Goal: Task Accomplishment & Management: Complete application form

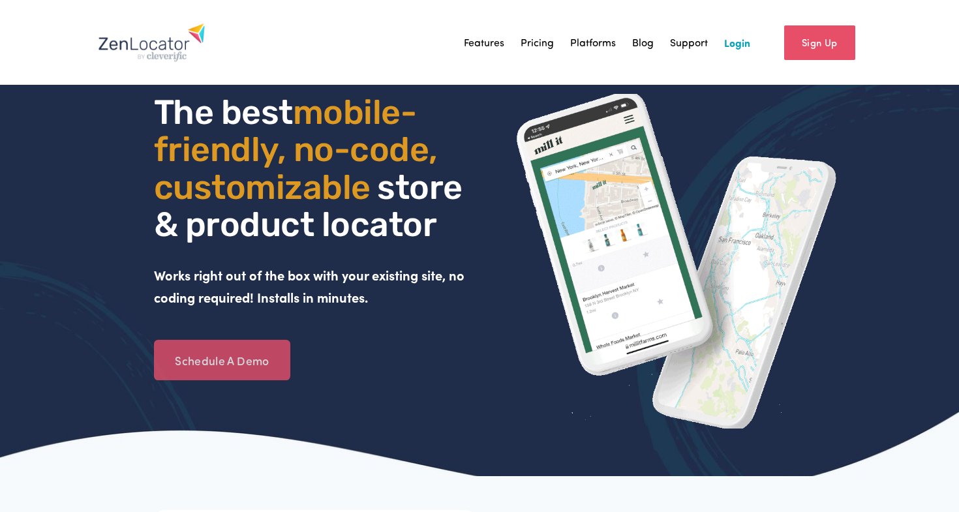
click at [221, 355] on link "Schedule A Demo" at bounding box center [222, 360] width 136 height 40
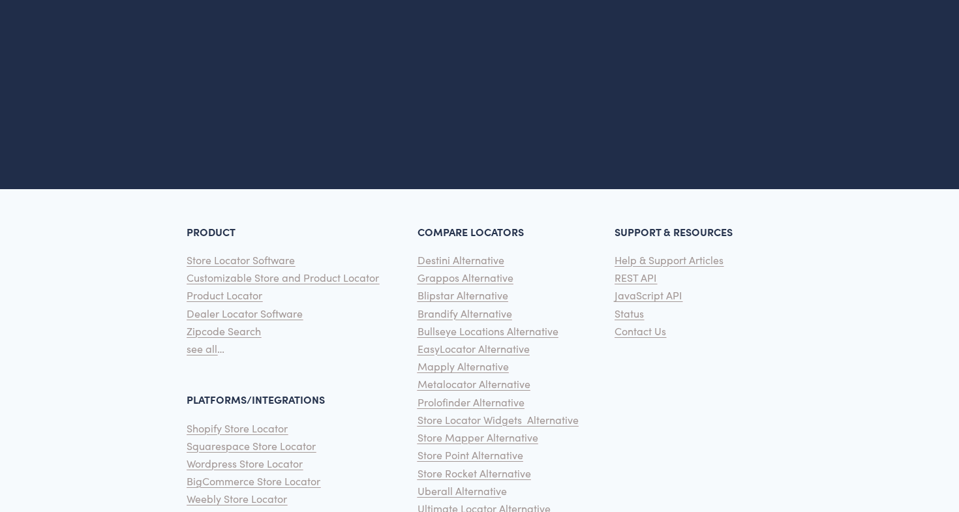
scroll to position [667, 0]
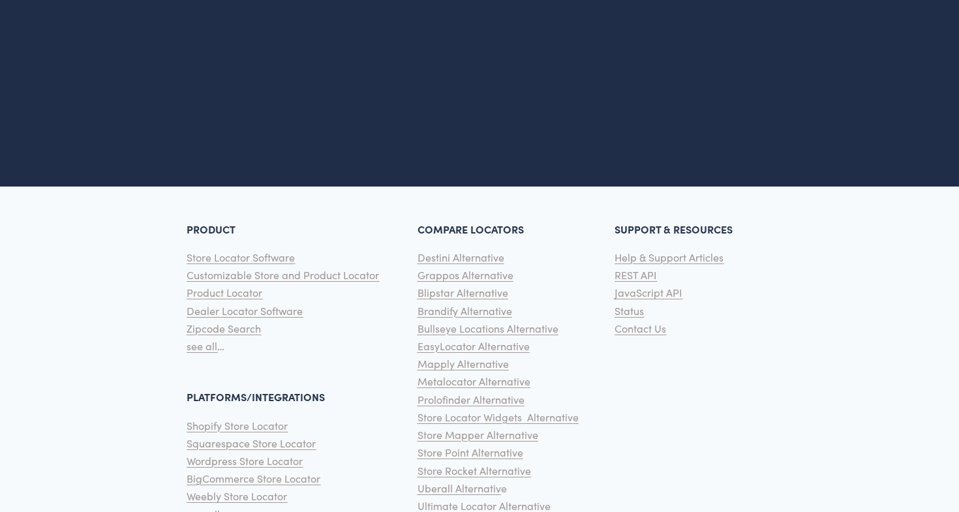
click at [475, 256] on span "Destini Alternative" at bounding box center [460, 257] width 87 height 14
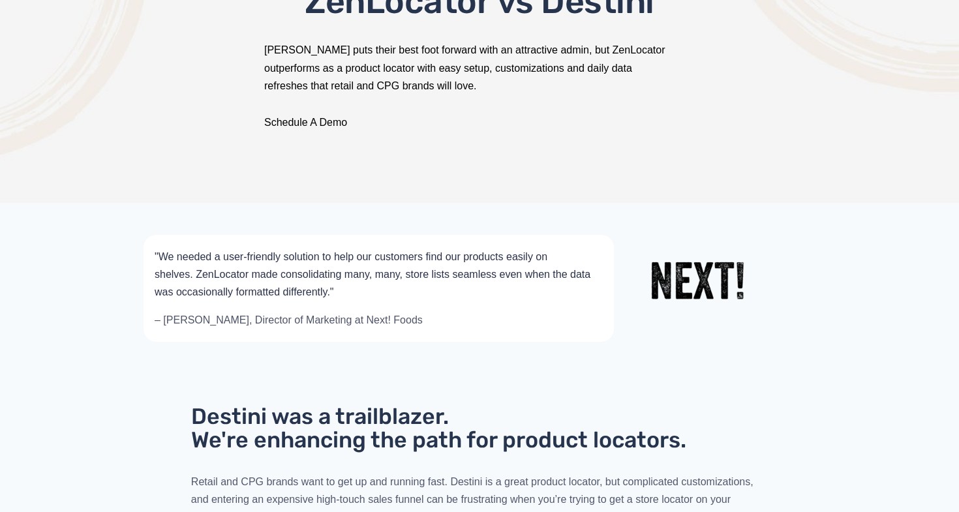
scroll to position [236, 0]
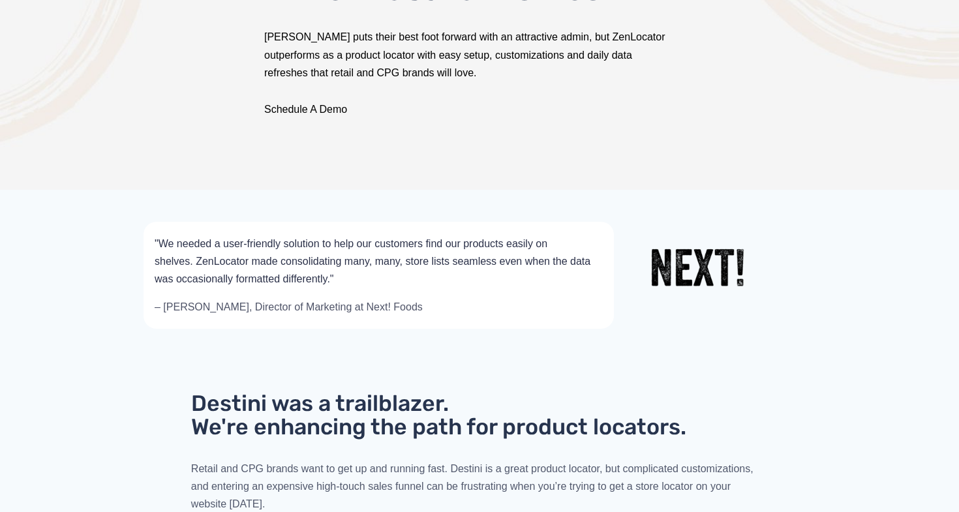
click at [287, 104] on link "Schedule A Demo" at bounding box center [305, 109] width 83 height 11
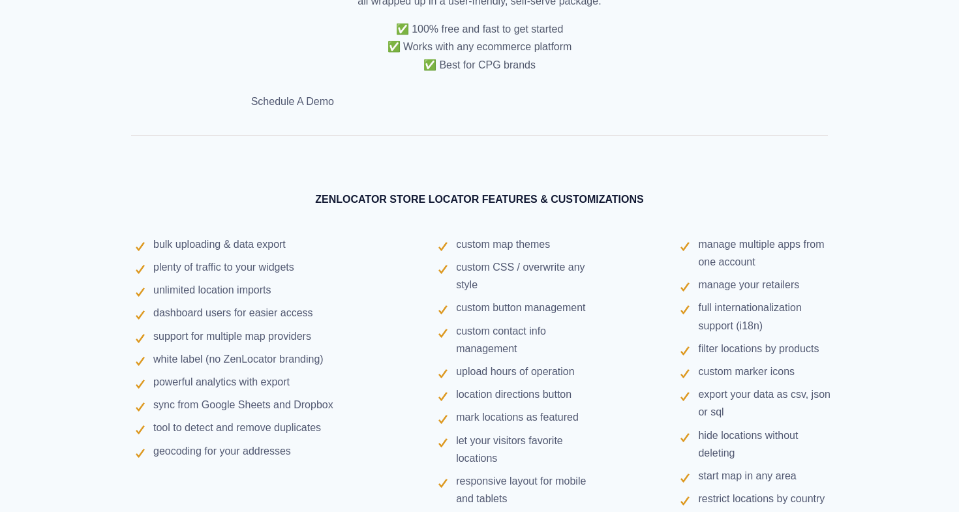
scroll to position [4160, 0]
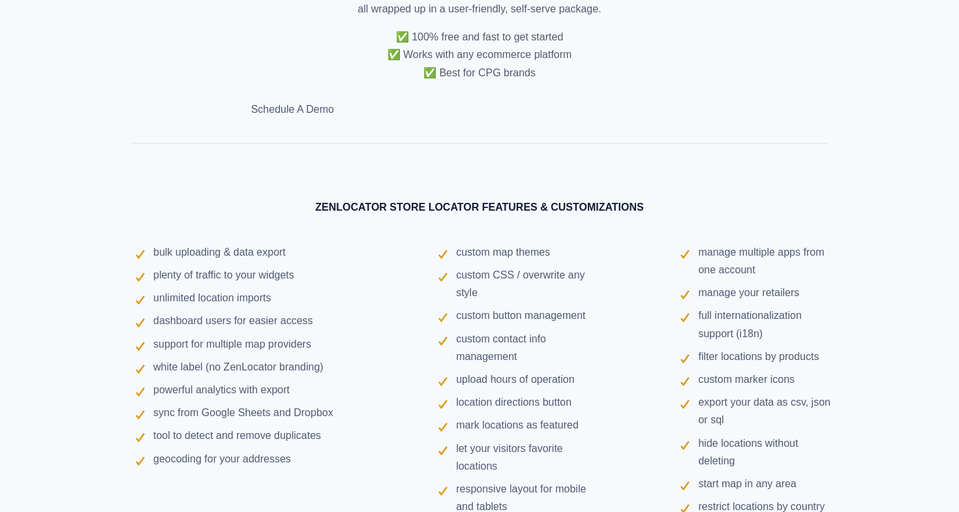
click at [276, 104] on link "Schedule A Demo" at bounding box center [292, 109] width 83 height 11
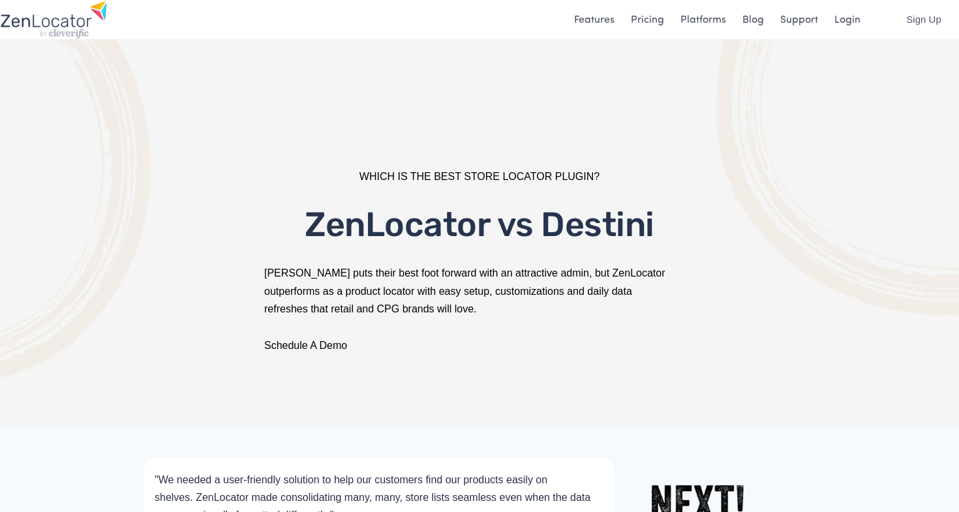
scroll to position [0, 0]
click at [341, 348] on link "Schedule A Demo" at bounding box center [305, 345] width 83 height 11
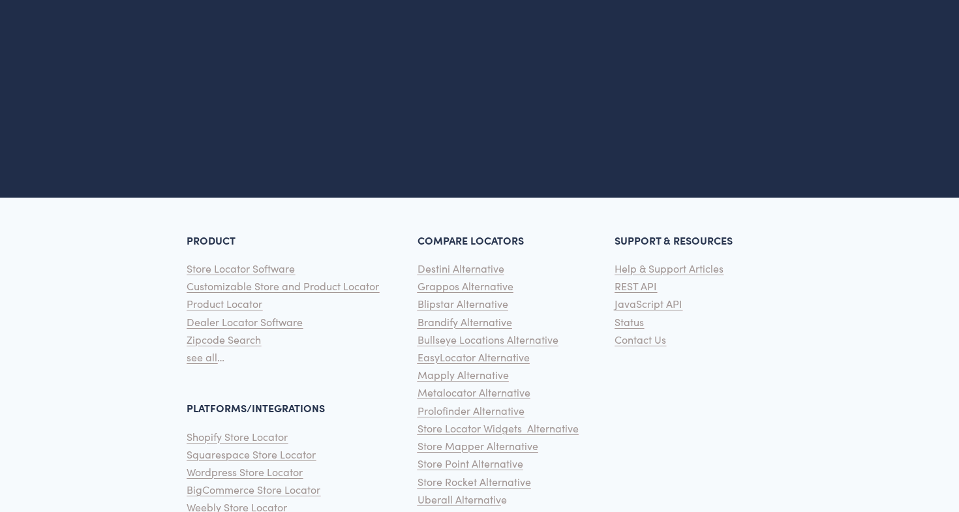
scroll to position [534, 1]
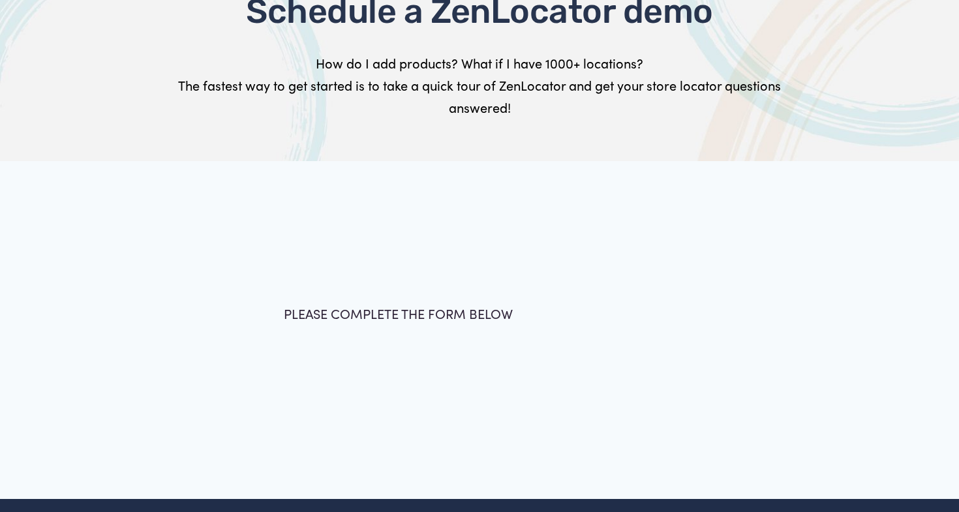
click at [436, 328] on div "PLEASE COMPLETE THE FORM BELOW" at bounding box center [479, 319] width 413 height 33
drag, startPoint x: 436, startPoint y: 318, endPoint x: 439, endPoint y: 293, distance: 25.0
click at [437, 299] on div "PLEASE COMPLETE THE FORM BELOW Full Name * First Name Last Name Email * * *" at bounding box center [479, 330] width 840 height 182
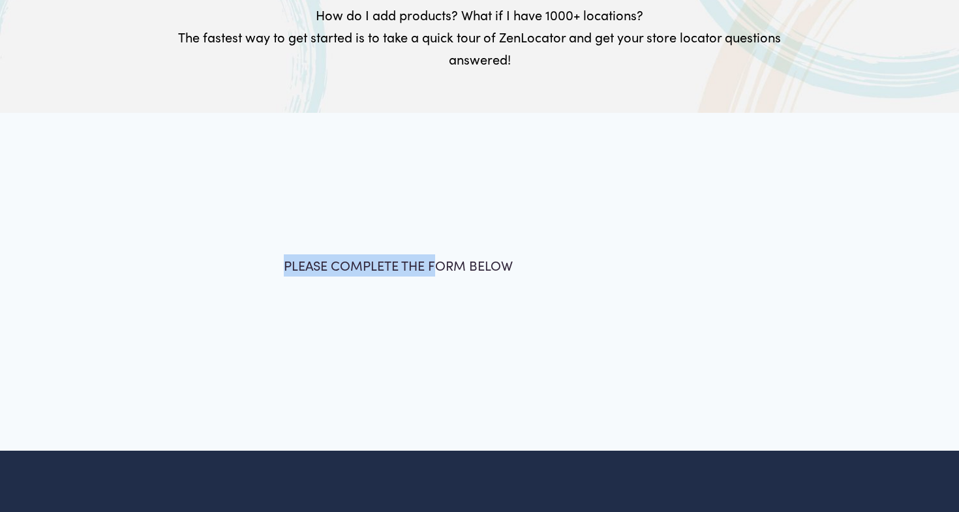
scroll to position [172, 0]
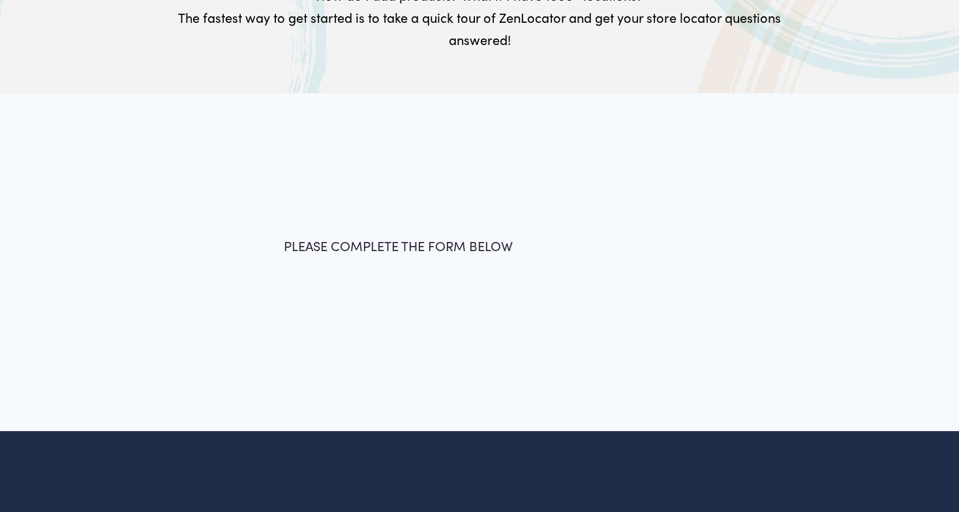
click at [439, 293] on div "PLEASE COMPLETE THE FORM BELOW Full Name * First Name Last Name Email * * *" at bounding box center [479, 263] width 840 height 182
click at [420, 263] on div "PLEASE COMPLETE THE FORM BELOW" at bounding box center [479, 251] width 413 height 33
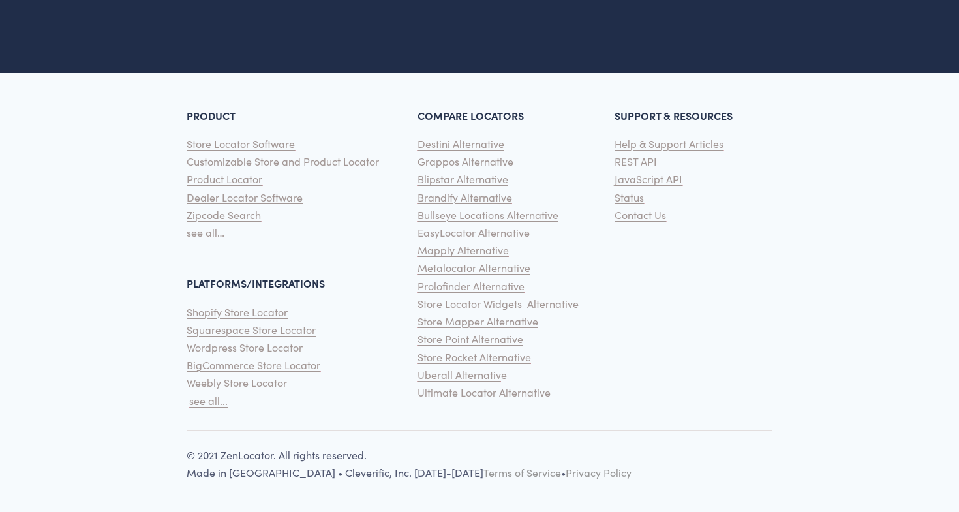
scroll to position [780, 0]
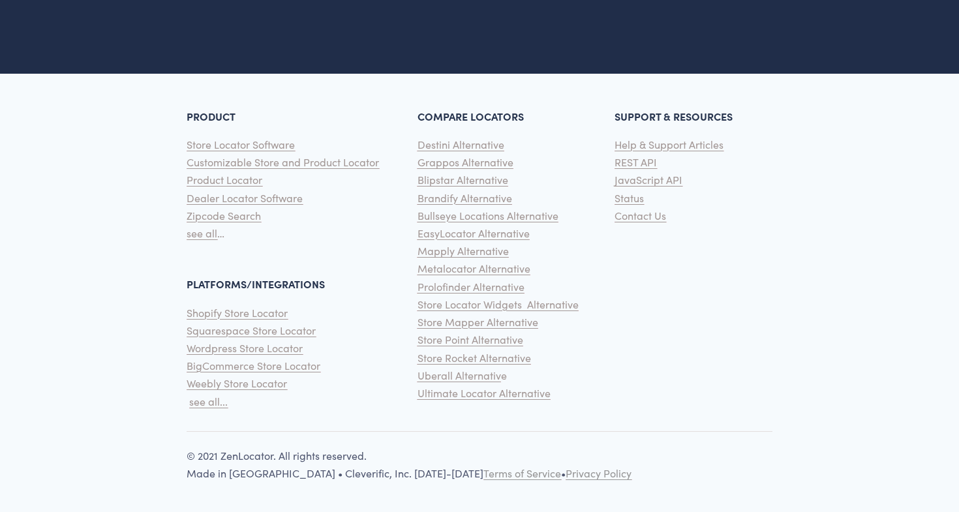
click at [219, 400] on span "see all..." at bounding box center [208, 402] width 38 height 14
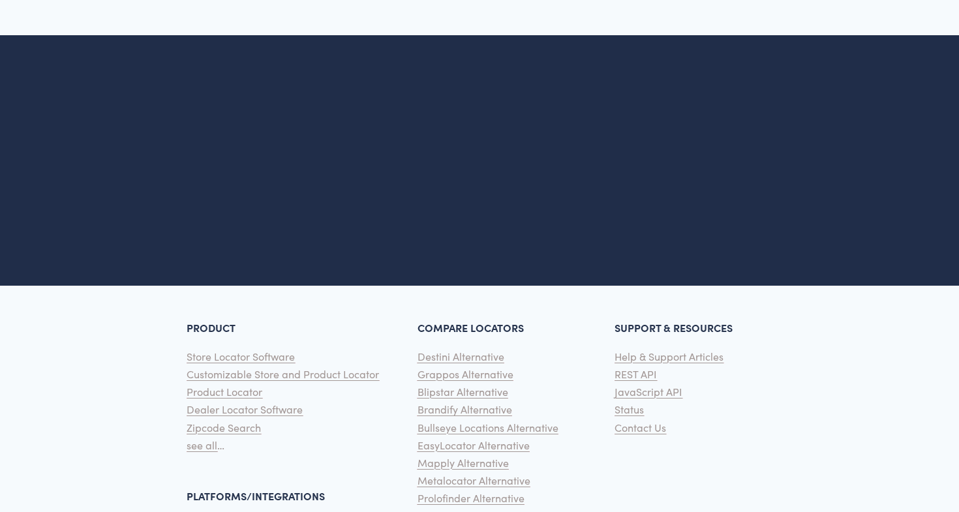
scroll to position [2320, 0]
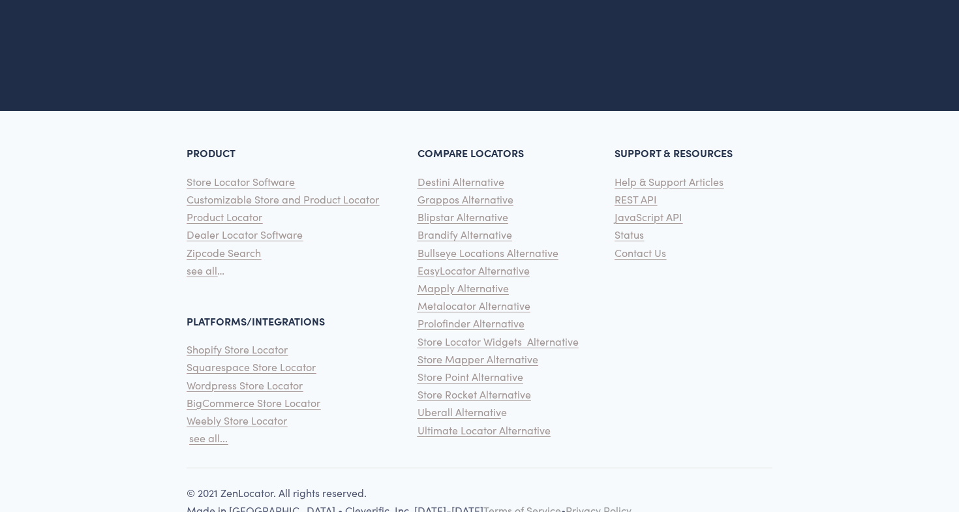
click at [638, 247] on span "Contact Us" at bounding box center [640, 253] width 52 height 14
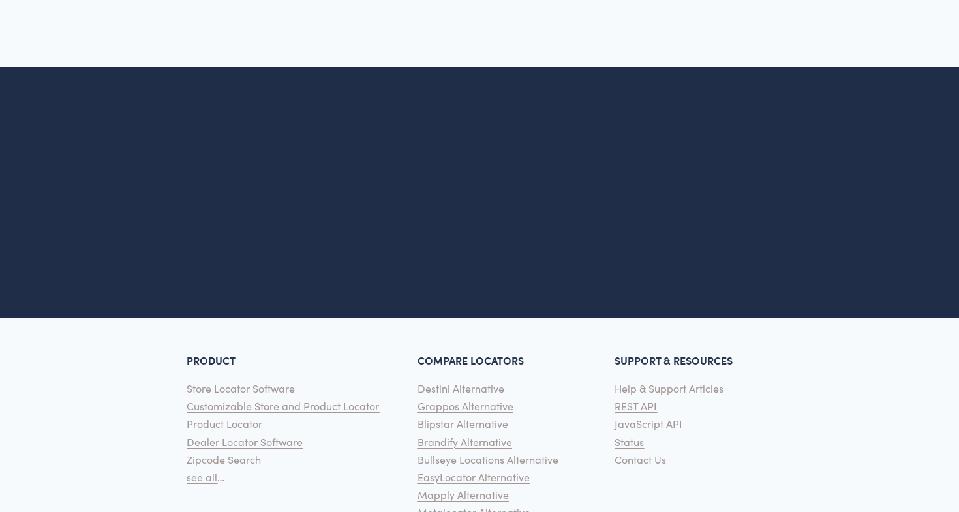
scroll to position [539, 0]
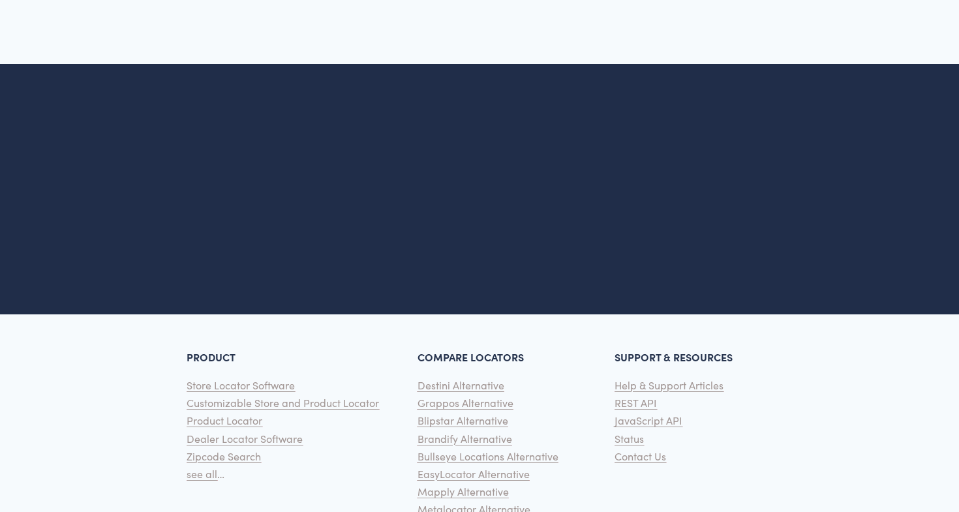
click at [650, 454] on span "Contact Us" at bounding box center [640, 456] width 52 height 14
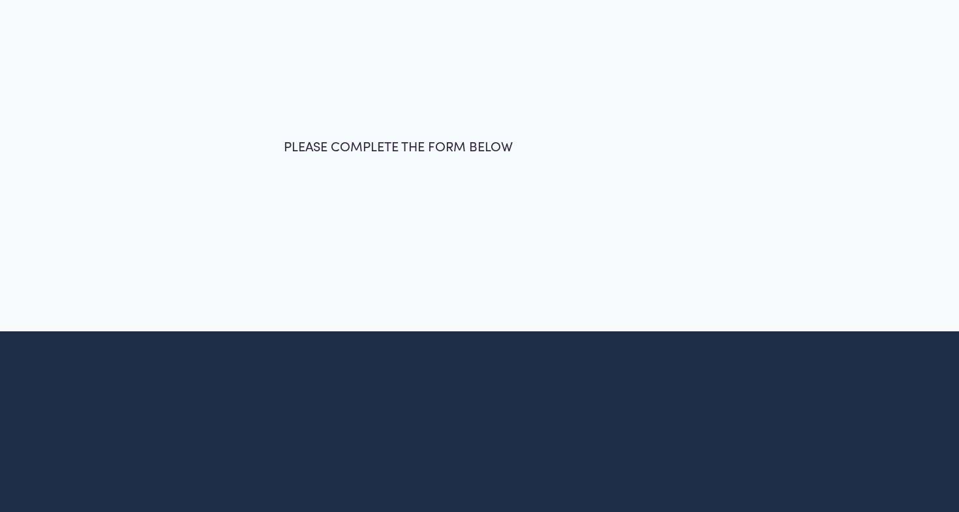
scroll to position [360, 0]
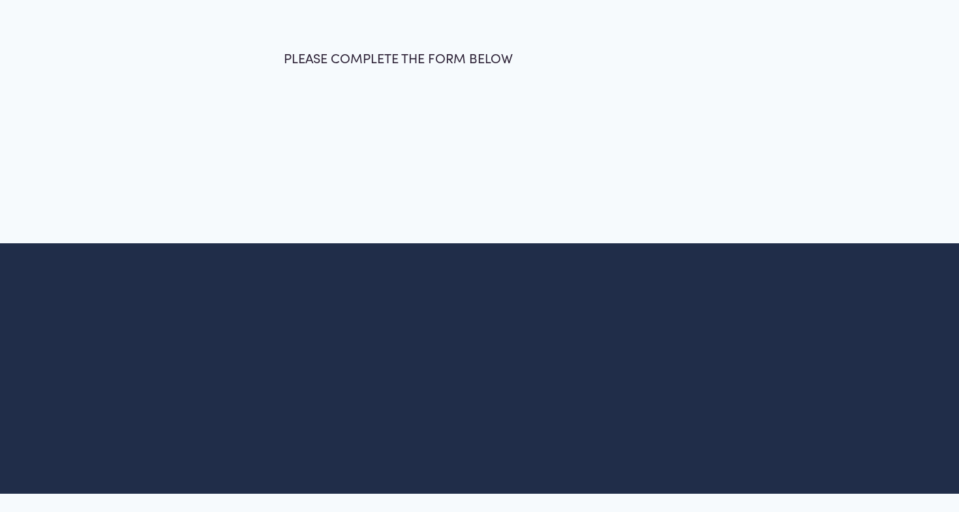
click at [485, 76] on div "PLEASE COMPLETE THE FORM BELOW" at bounding box center [479, 63] width 413 height 33
click at [447, 179] on div at bounding box center [479, 74] width 959 height 338
click at [445, 257] on div at bounding box center [479, 269] width 687 height 33
click at [445, 256] on div at bounding box center [479, 269] width 687 height 33
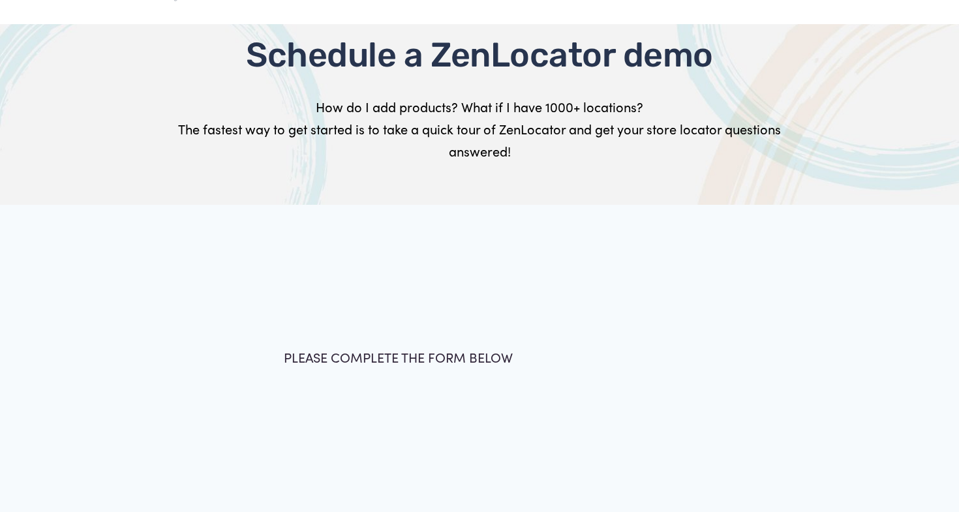
scroll to position [51, 0]
